Goal: Find contact information: Find contact information

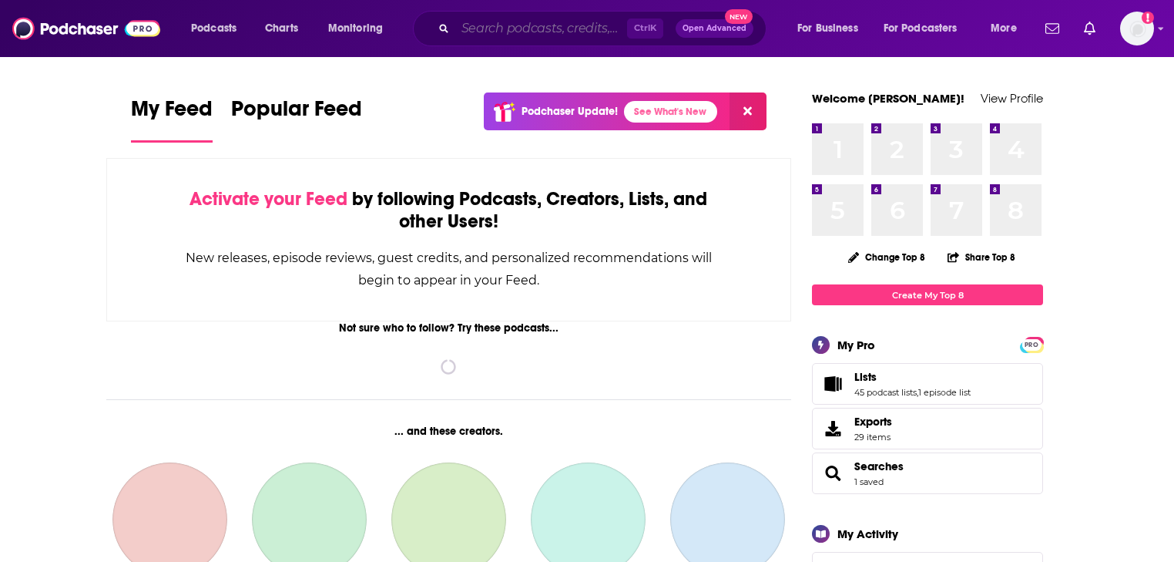
click at [499, 19] on input "Search podcasts, credits, & more..." at bounding box center [541, 28] width 172 height 25
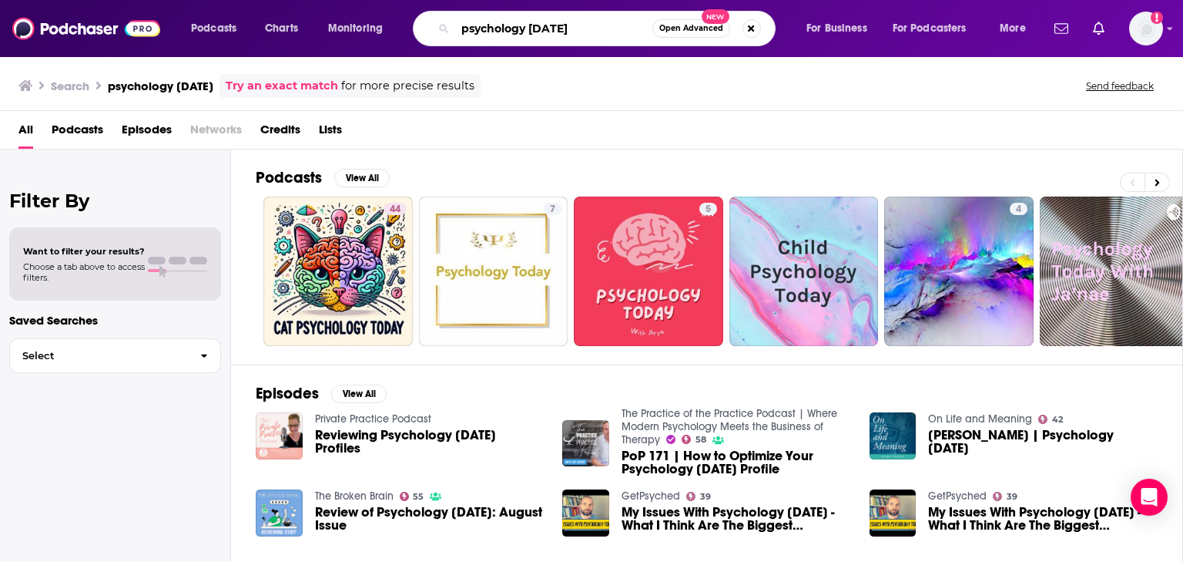
click at [554, 31] on input "psychology [DATE]" at bounding box center [553, 28] width 197 height 25
type input "[PERSON_NAME]"
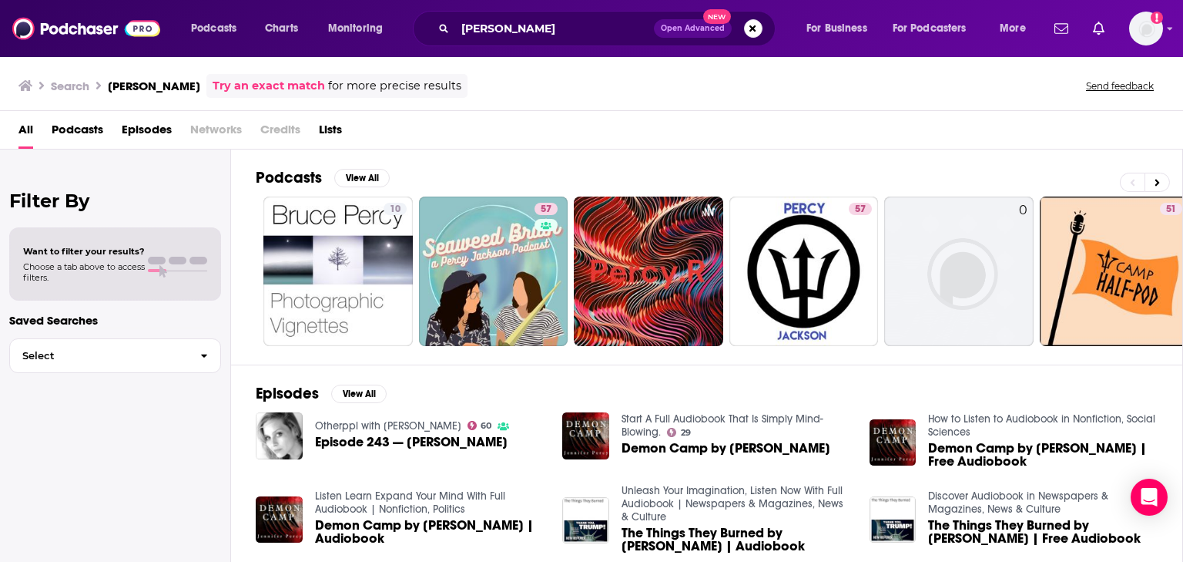
click at [435, 443] on span "Episode 243 — [PERSON_NAME]" at bounding box center [411, 441] width 193 height 13
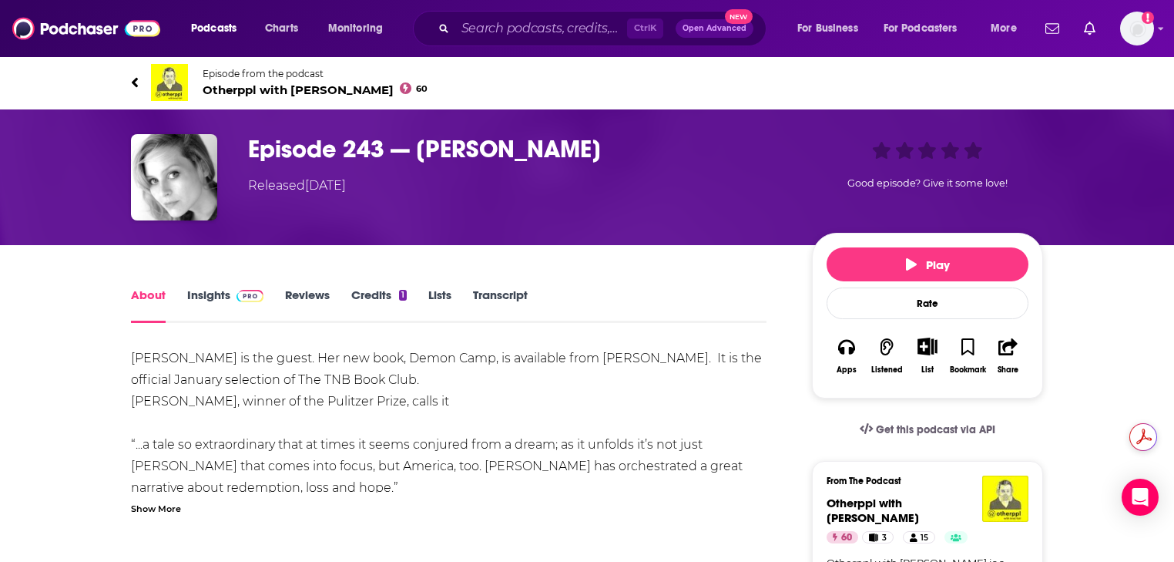
click at [367, 294] on link "Credits 1" at bounding box center [378, 304] width 55 height 35
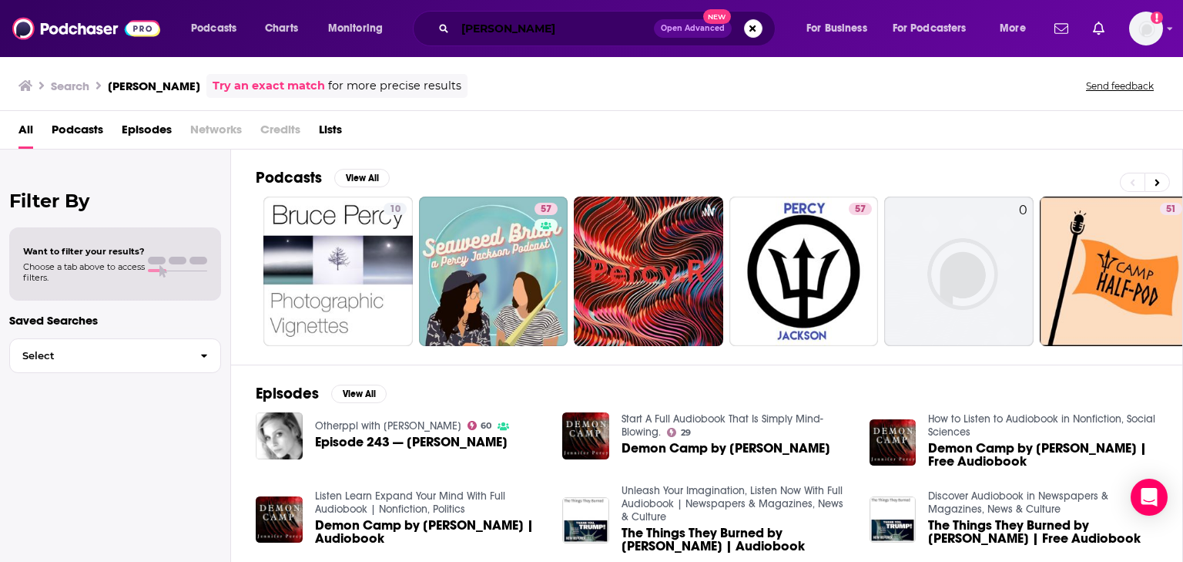
click at [511, 28] on input "[PERSON_NAME]" at bounding box center [554, 28] width 199 height 25
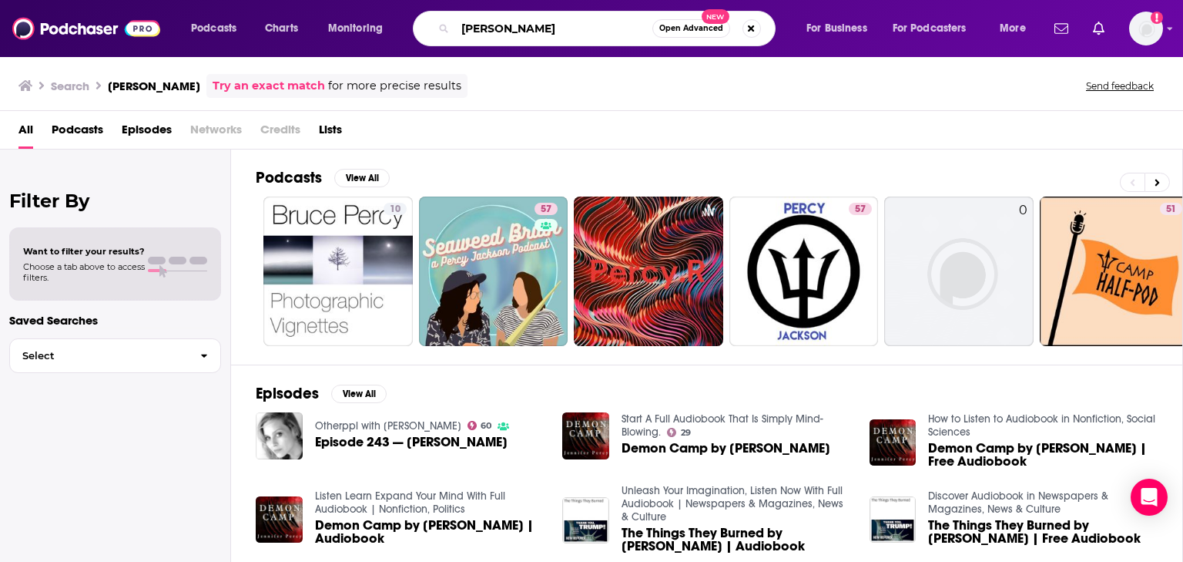
click at [511, 28] on input "[PERSON_NAME]" at bounding box center [553, 28] width 197 height 25
type input "gender-based violence"
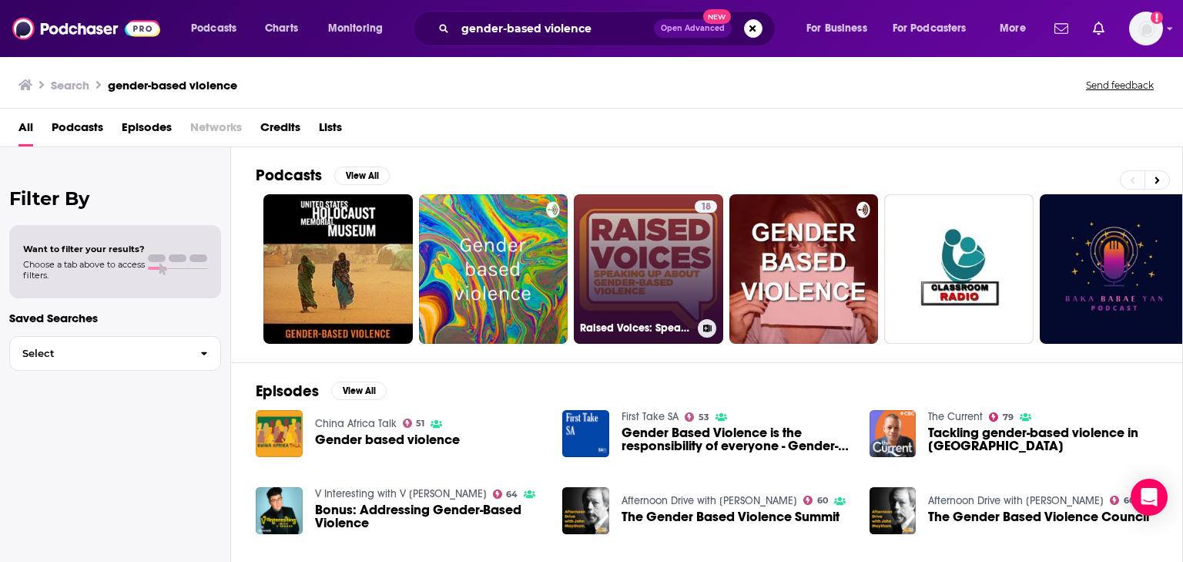
click at [662, 250] on link "18 Raised Voices: Speaking Up About Gender-Based Violence" at bounding box center [648, 268] width 149 height 149
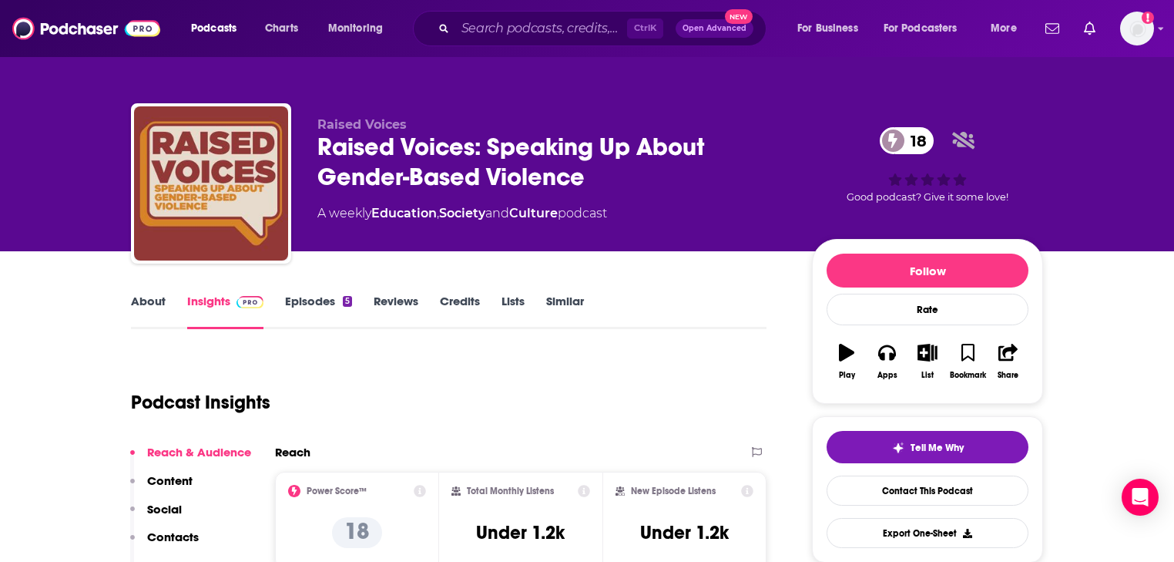
click at [157, 300] on link "About" at bounding box center [148, 310] width 35 height 35
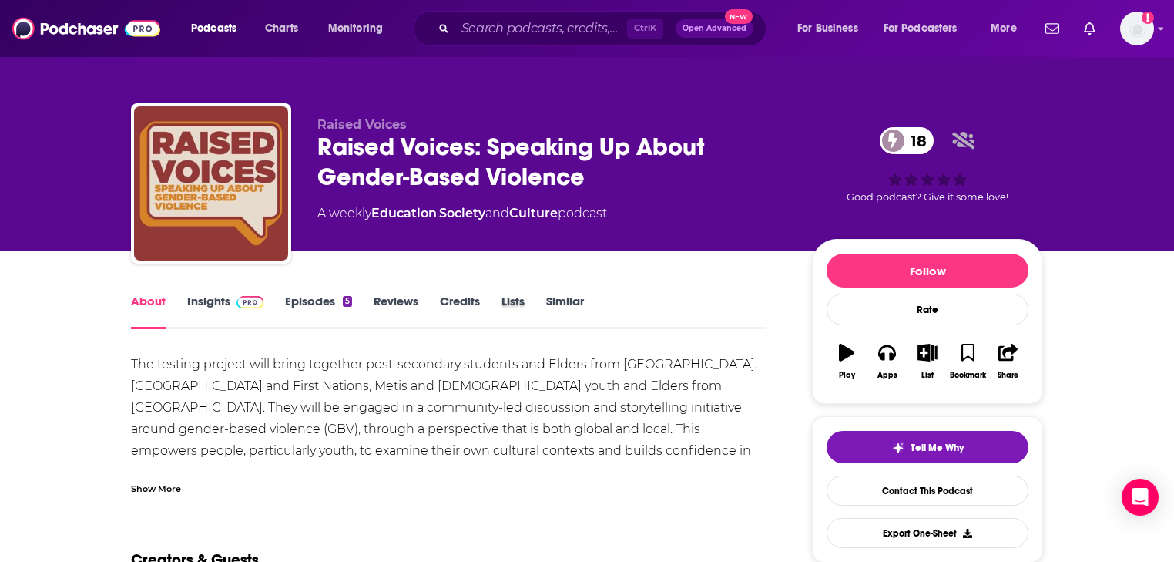
click at [542, 299] on div "Lists" at bounding box center [523, 310] width 45 height 35
click at [555, 298] on link "Similar" at bounding box center [565, 310] width 38 height 35
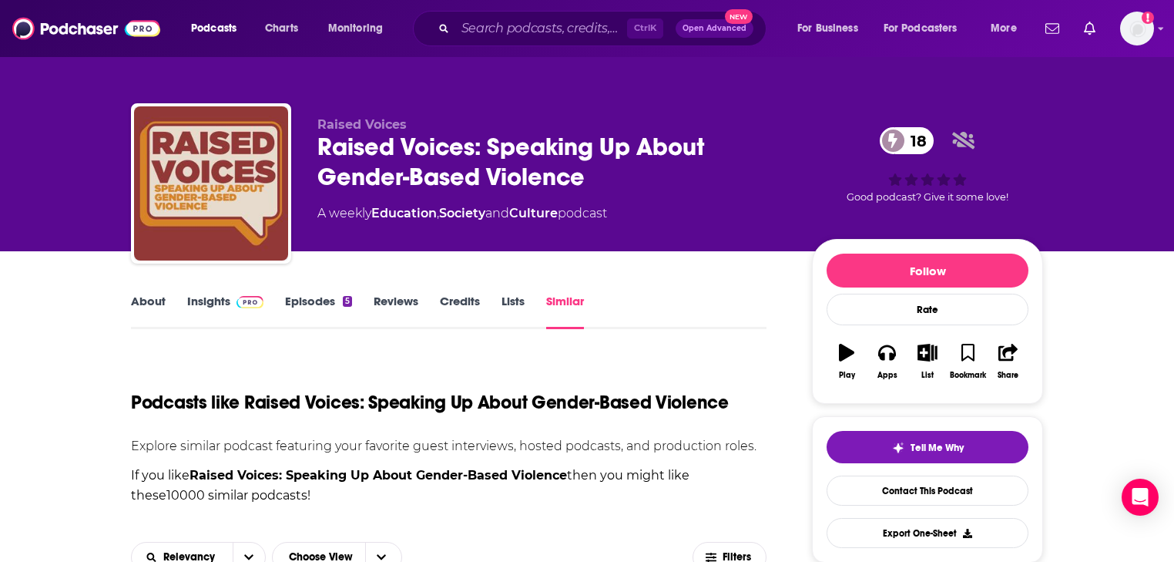
click at [427, 216] on link "Education" at bounding box center [403, 213] width 65 height 15
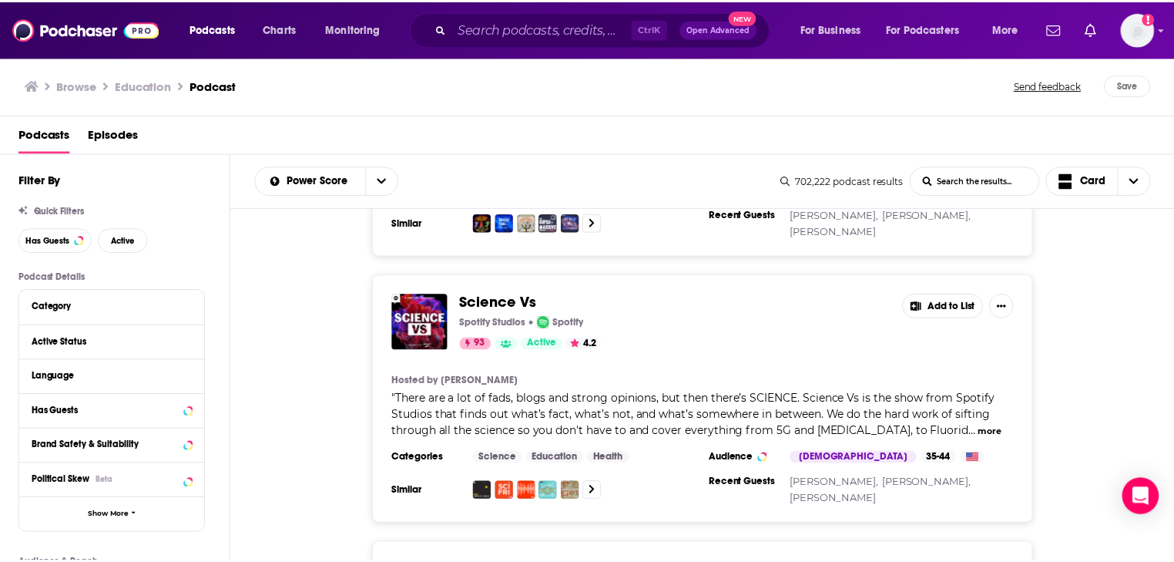
scroll to position [2588, 0]
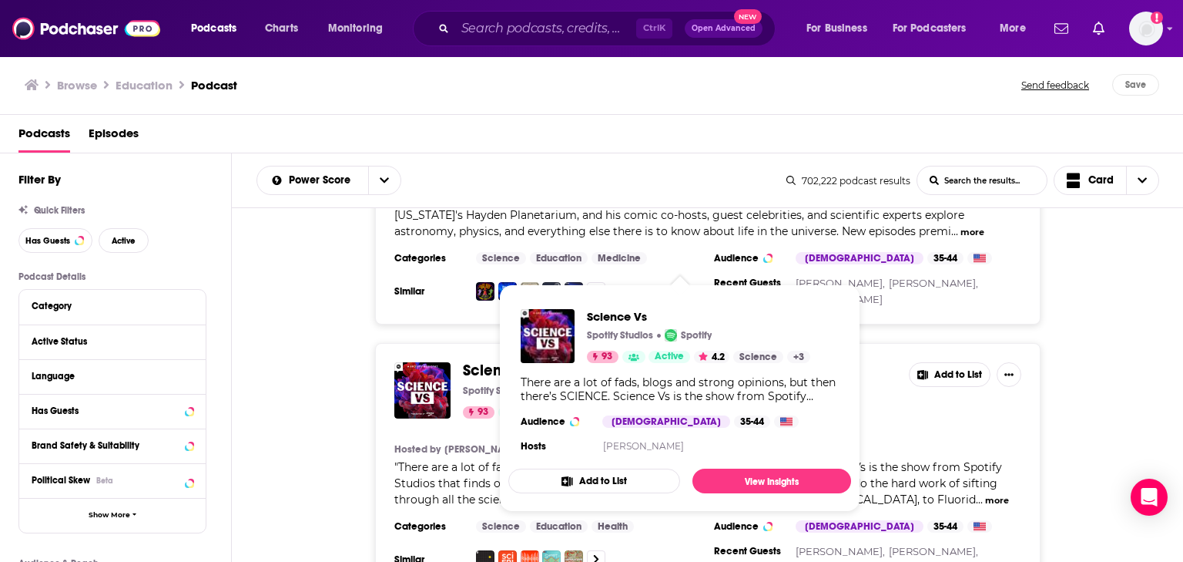
click at [487, 360] on span "Science Vs" at bounding box center [501, 369] width 77 height 19
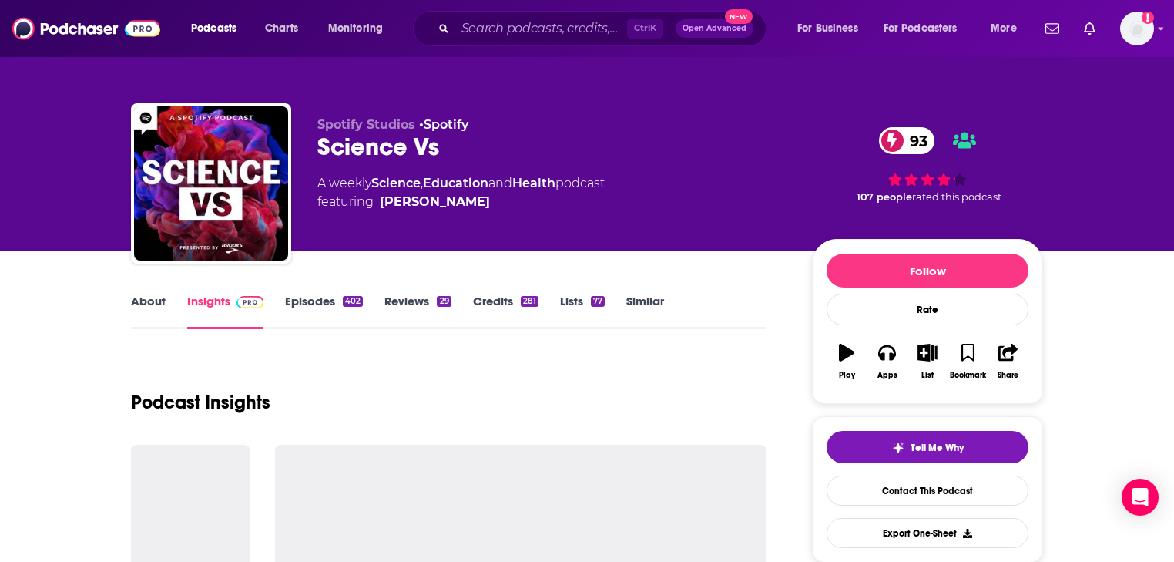
click at [151, 299] on link "About" at bounding box center [148, 310] width 35 height 35
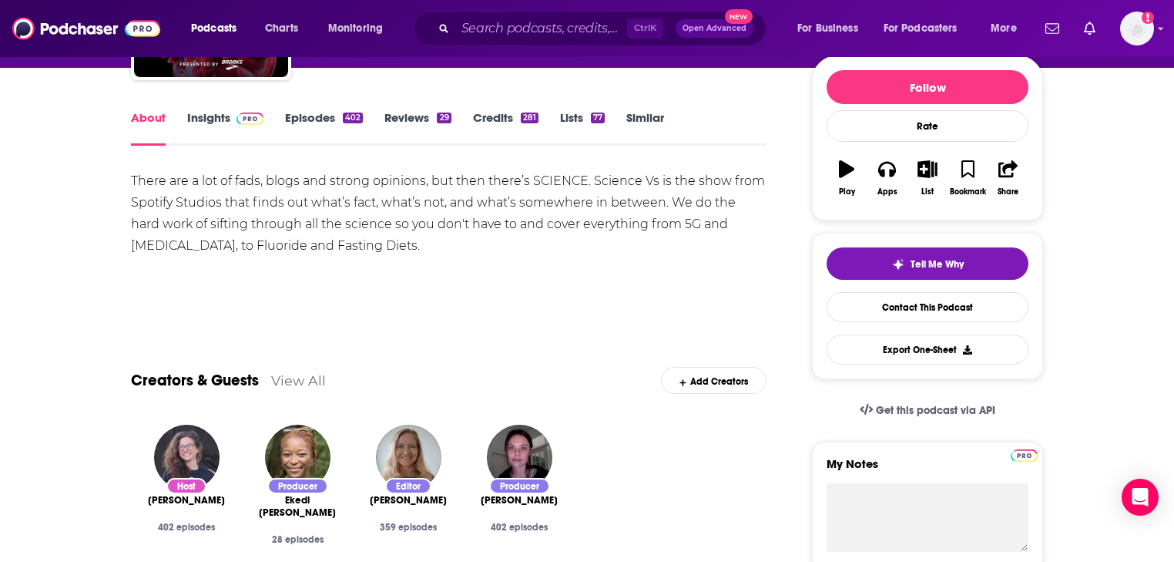
scroll to position [185, 0]
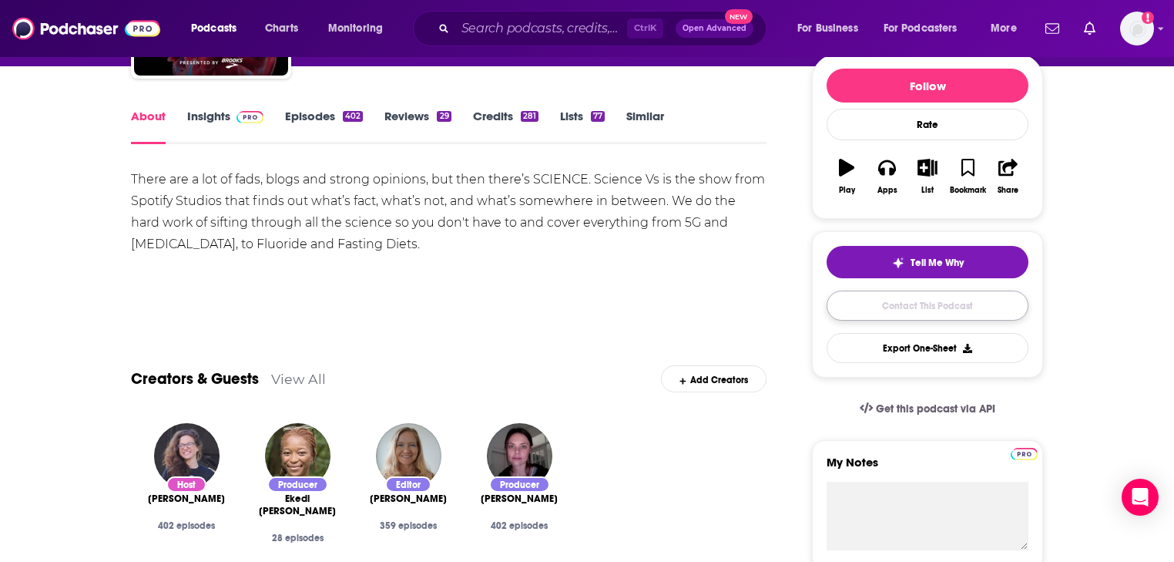
click at [897, 308] on link "Contact This Podcast" at bounding box center [927, 305] width 202 height 30
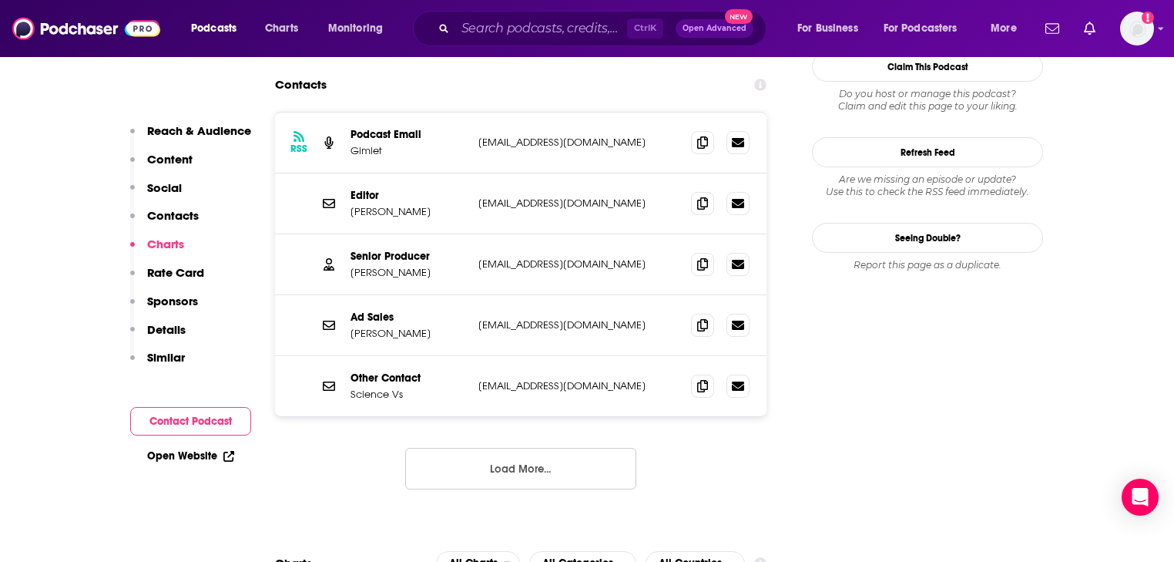
scroll to position [1408, 0]
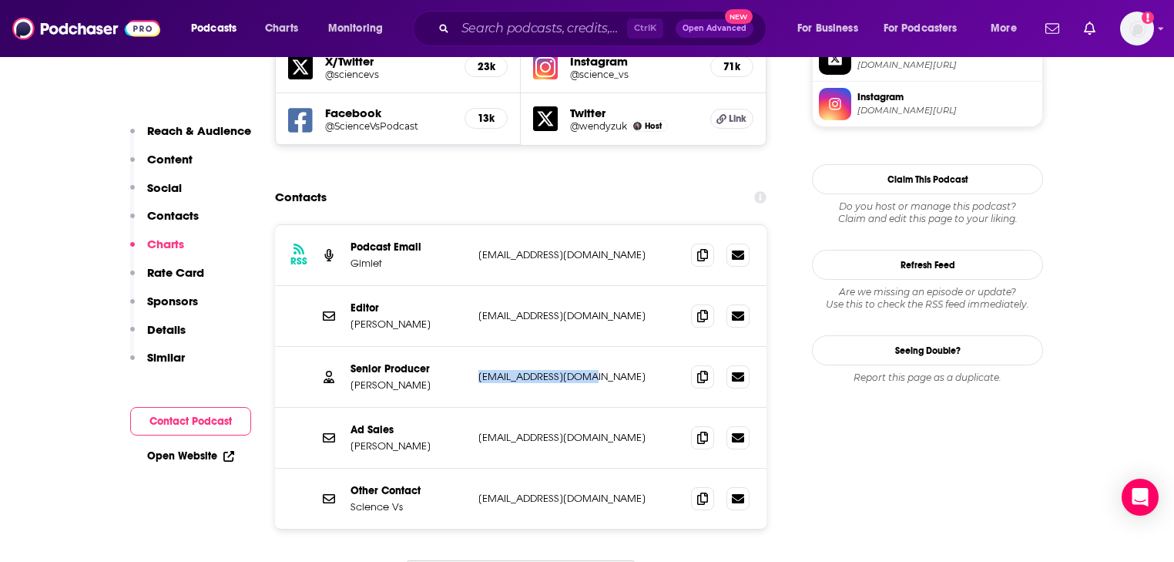
drag, startPoint x: 591, startPoint y: 305, endPoint x: 474, endPoint y: 309, distance: 116.4
click at [474, 347] on div "Senior Producer [PERSON_NAME] [PERSON_NAME][EMAIL_ADDRESS][DOMAIN_NAME] [EMAIL_…" at bounding box center [520, 377] width 491 height 61
copy p "[EMAIL_ADDRESS][DOMAIN_NAME]"
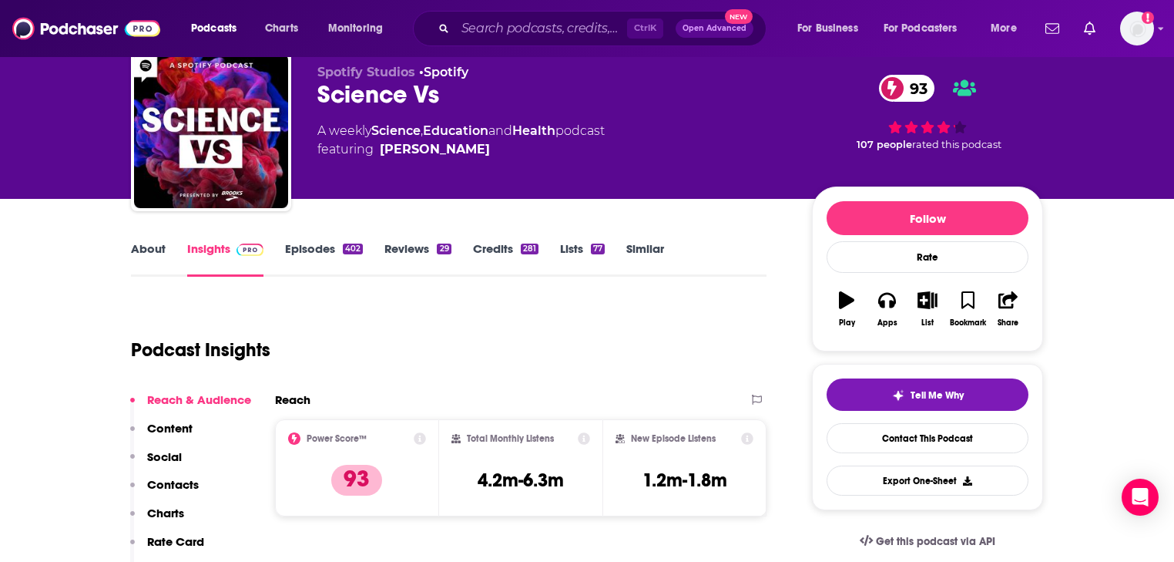
scroll to position [0, 0]
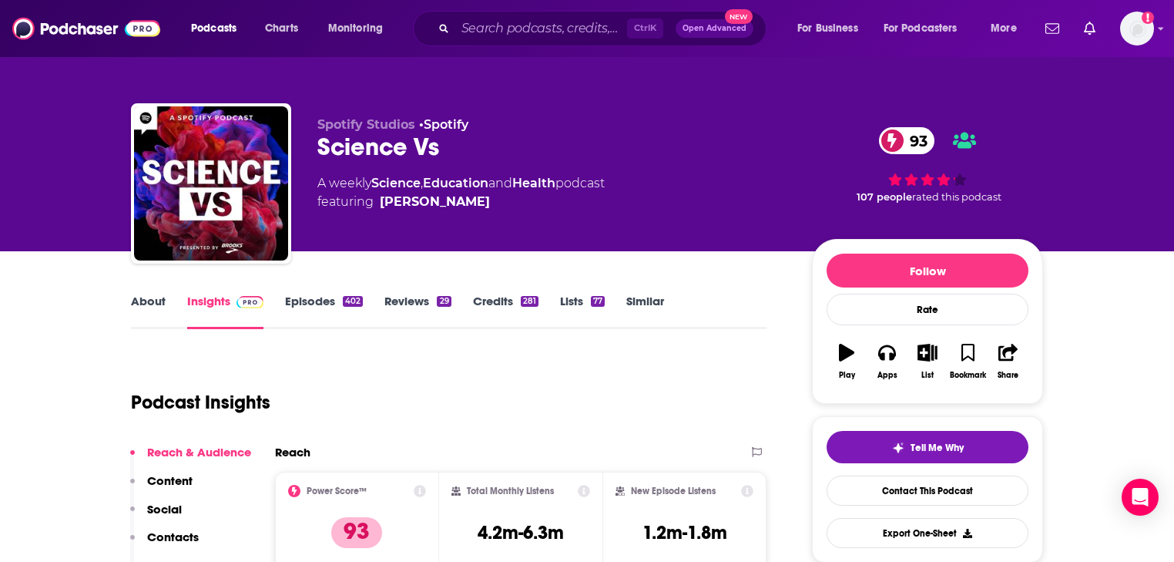
click at [335, 304] on link "Episodes 402" at bounding box center [324, 310] width 78 height 35
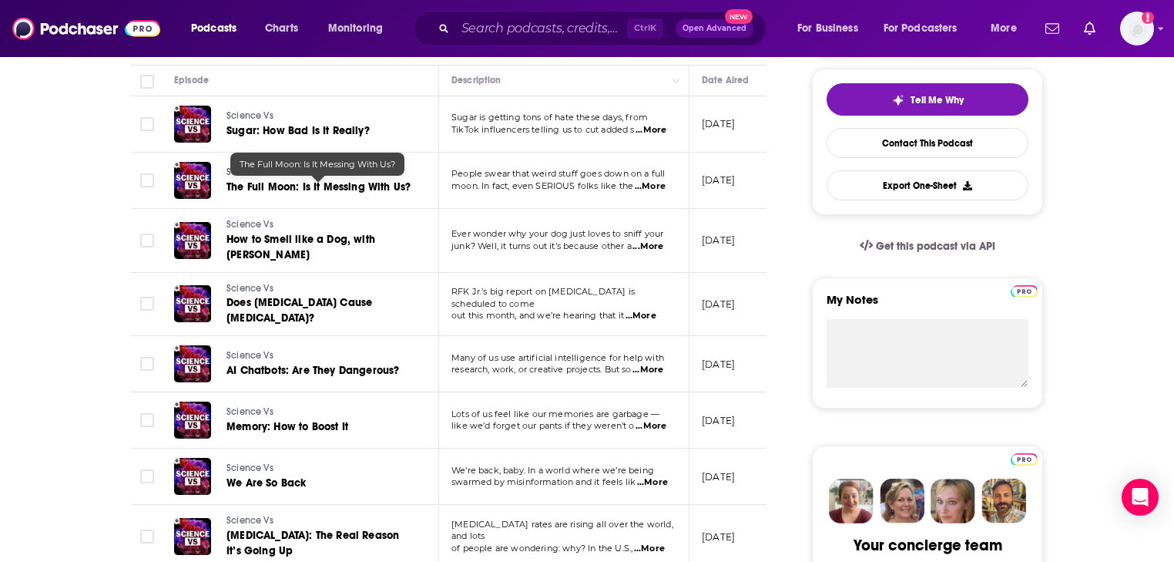
scroll to position [493, 0]
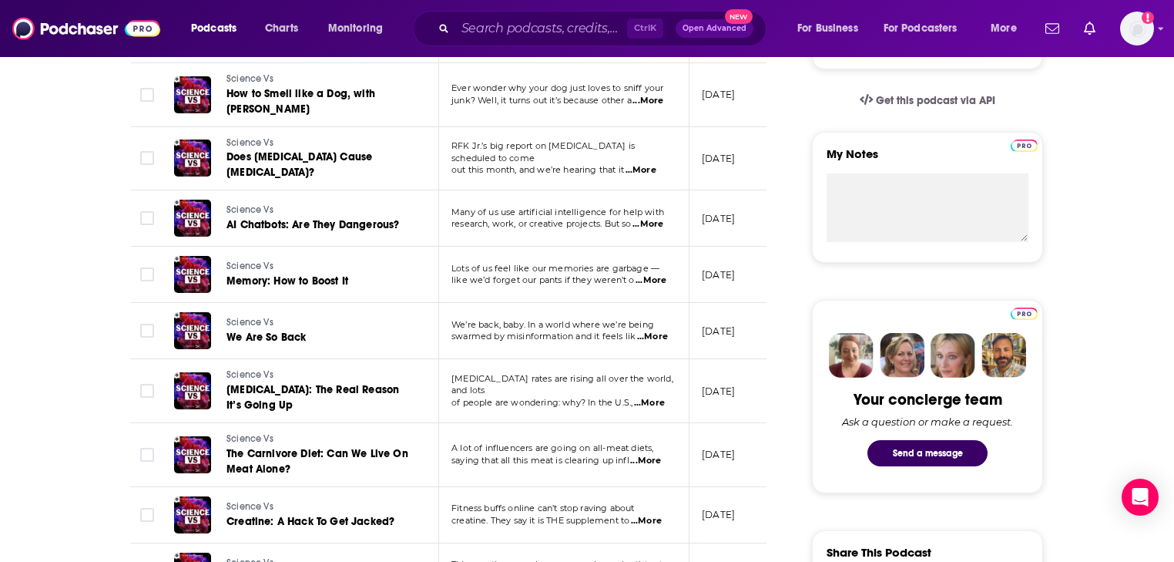
click at [655, 330] on span "...More" at bounding box center [652, 336] width 31 height 12
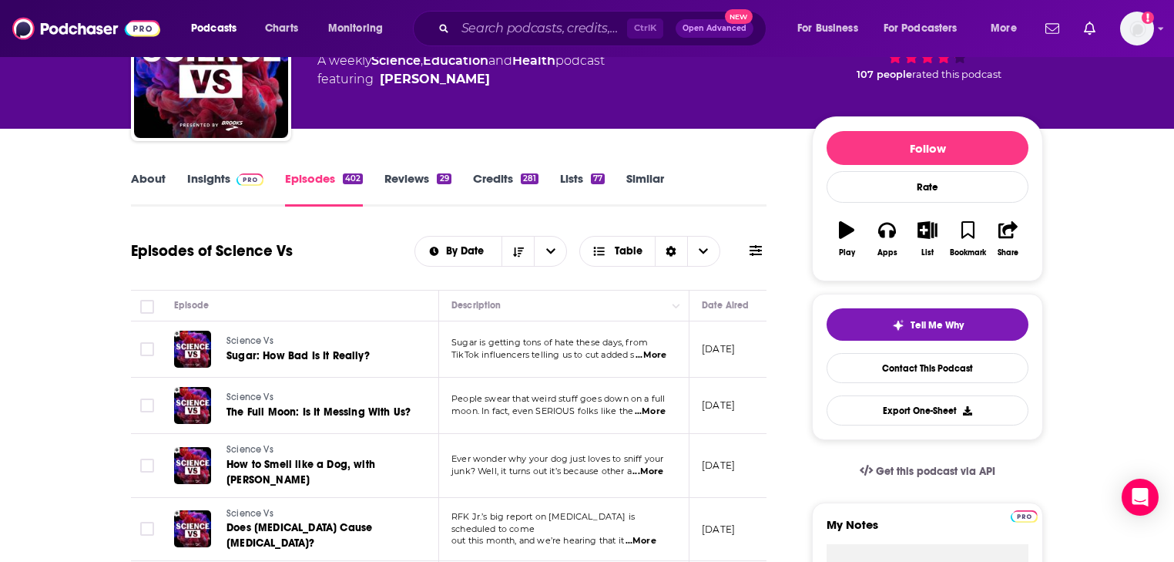
scroll to position [0, 0]
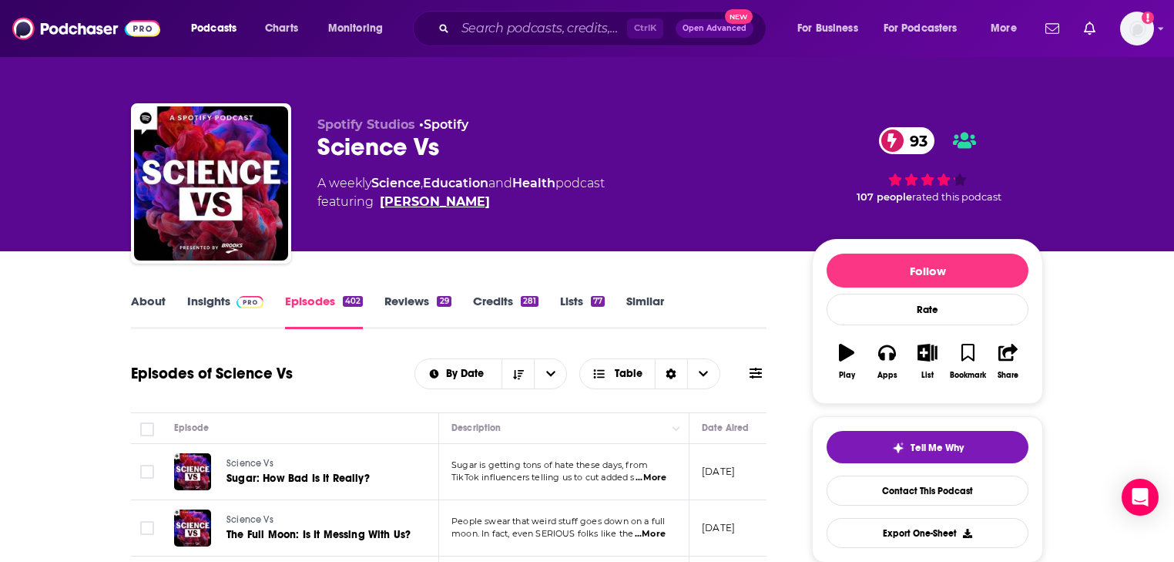
click at [431, 204] on link "[PERSON_NAME]" at bounding box center [435, 202] width 110 height 18
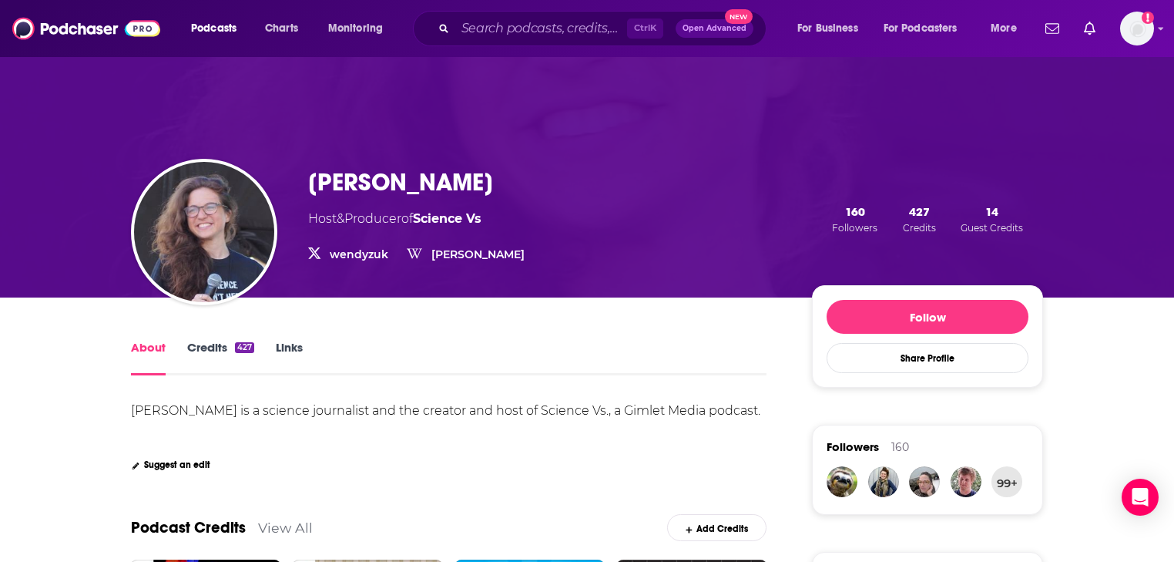
click at [427, 188] on h1 "[PERSON_NAME]" at bounding box center [400, 182] width 185 height 30
click at [426, 185] on h1 "[PERSON_NAME]" at bounding box center [400, 182] width 185 height 30
copy h1 "[PERSON_NAME]"
